Goal: Check status: Check status

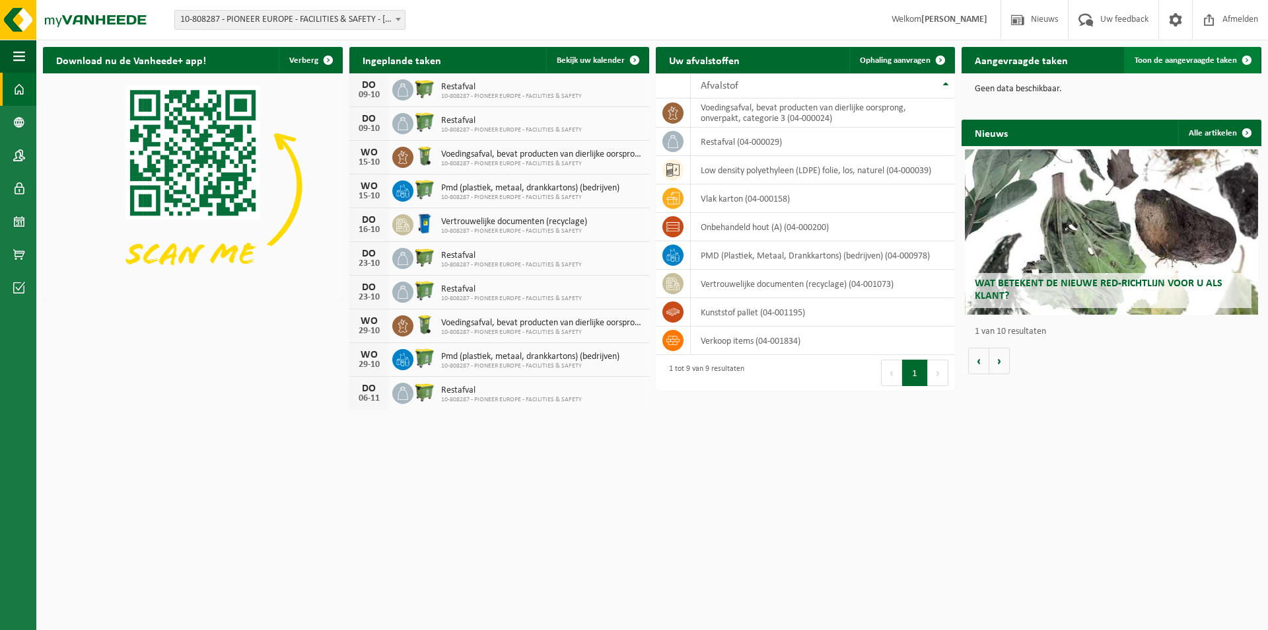
click at [1203, 63] on span "Toon de aangevraagde taken" at bounding box center [1186, 60] width 102 height 9
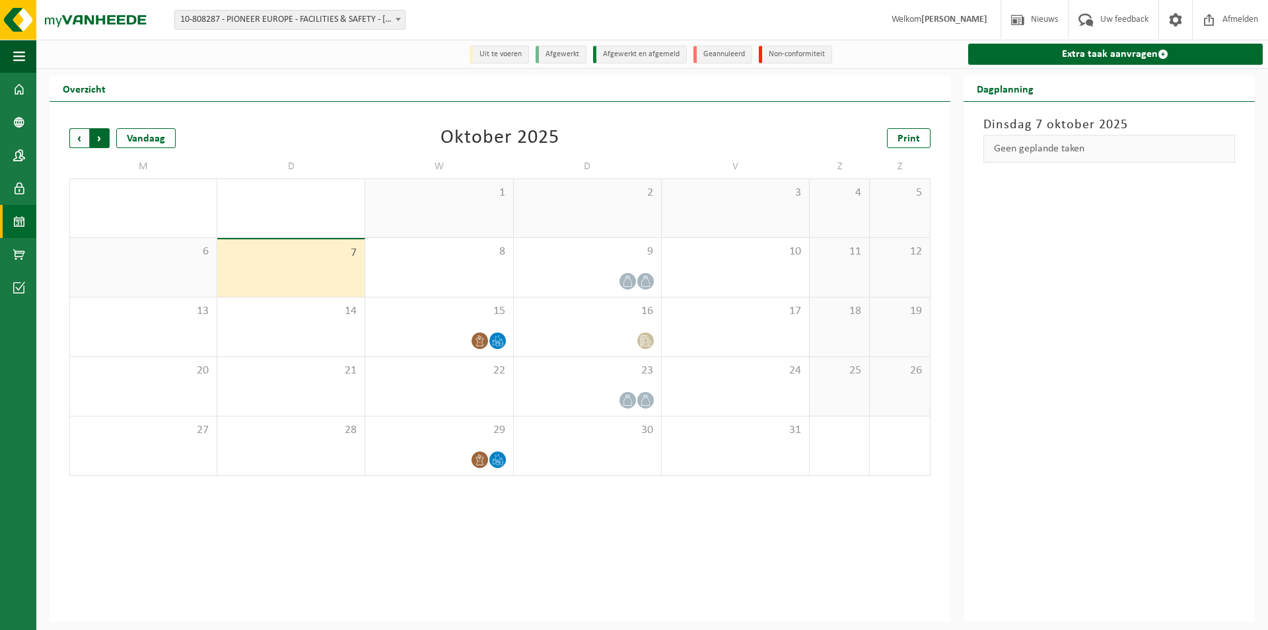
click at [76, 139] on span "Vorige" at bounding box center [79, 138] width 20 height 20
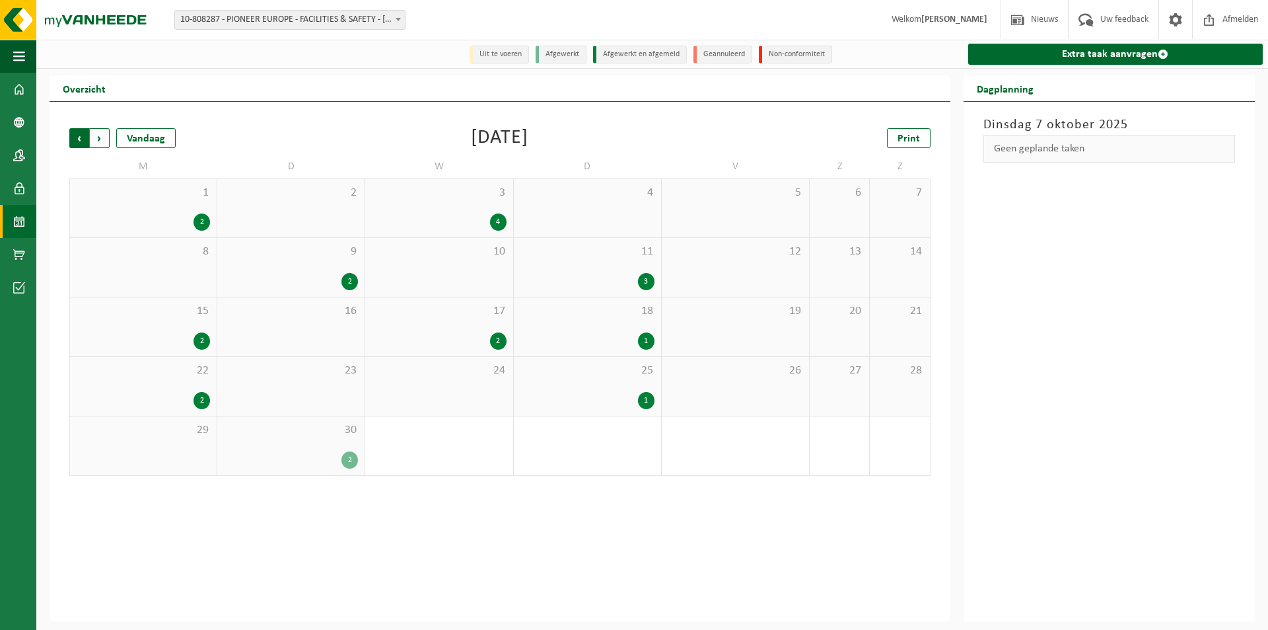
click at [100, 139] on span "Volgende" at bounding box center [100, 138] width 20 height 20
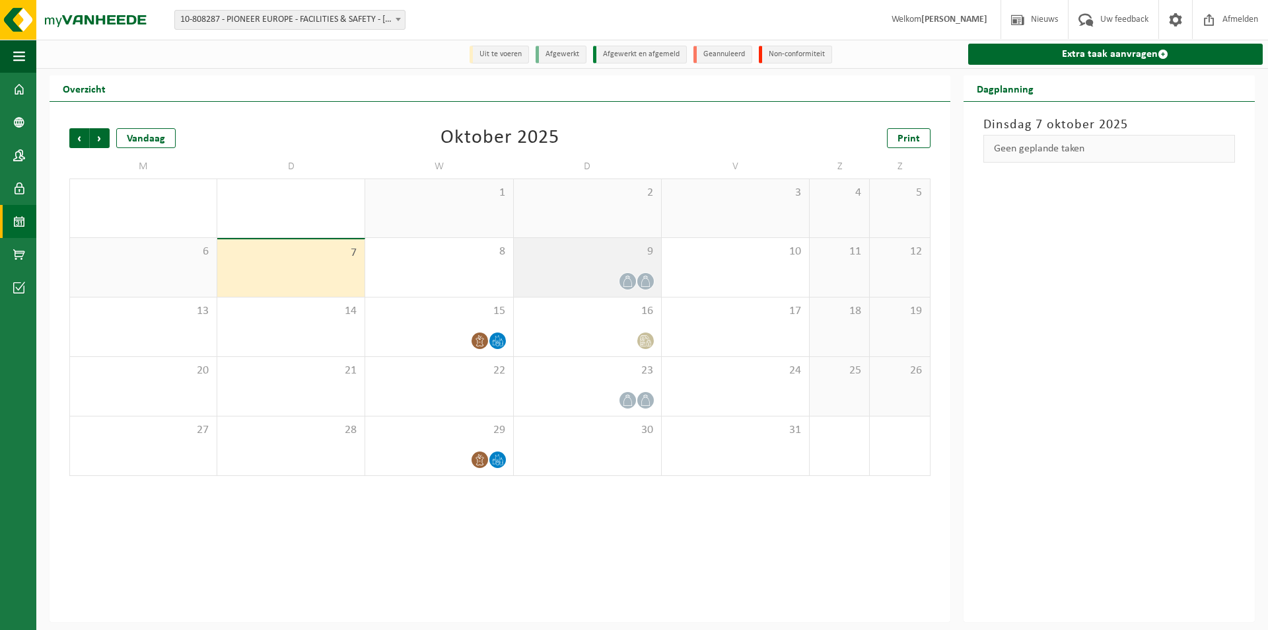
click at [629, 286] on icon at bounding box center [627, 280] width 11 height 11
